Goal: Task Accomplishment & Management: Manage account settings

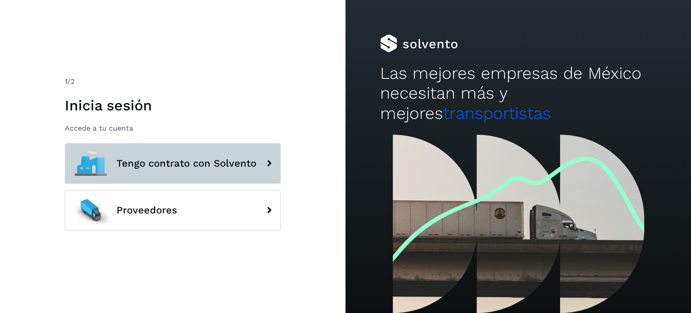
click at [151, 159] on span "Tengo contrato con Solvento" at bounding box center [186, 163] width 140 height 11
click at [253, 158] on span "Tengo contrato con Solvento" at bounding box center [186, 163] width 140 height 11
click at [243, 163] on span "Tengo contrato con Solvento" at bounding box center [186, 163] width 140 height 11
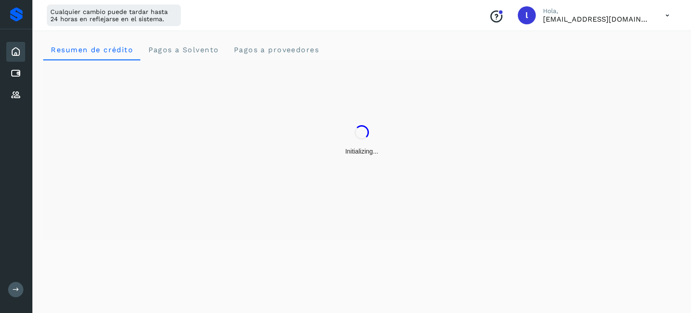
click at [668, 18] on icon at bounding box center [667, 15] width 18 height 18
click at [601, 57] on div "Cerrar sesión" at bounding box center [622, 57] width 107 height 17
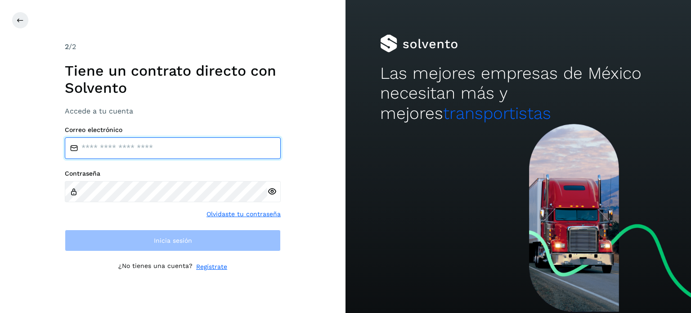
click at [167, 146] on input "email" at bounding box center [173, 148] width 216 height 22
click at [108, 154] on input "email" at bounding box center [173, 148] width 216 height 22
type input "**********"
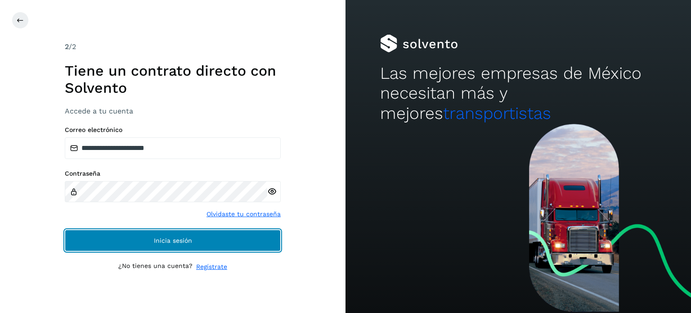
click at [170, 244] on button "Inicia sesión" at bounding box center [173, 240] width 216 height 22
